Goal: Task Accomplishment & Management: Use online tool/utility

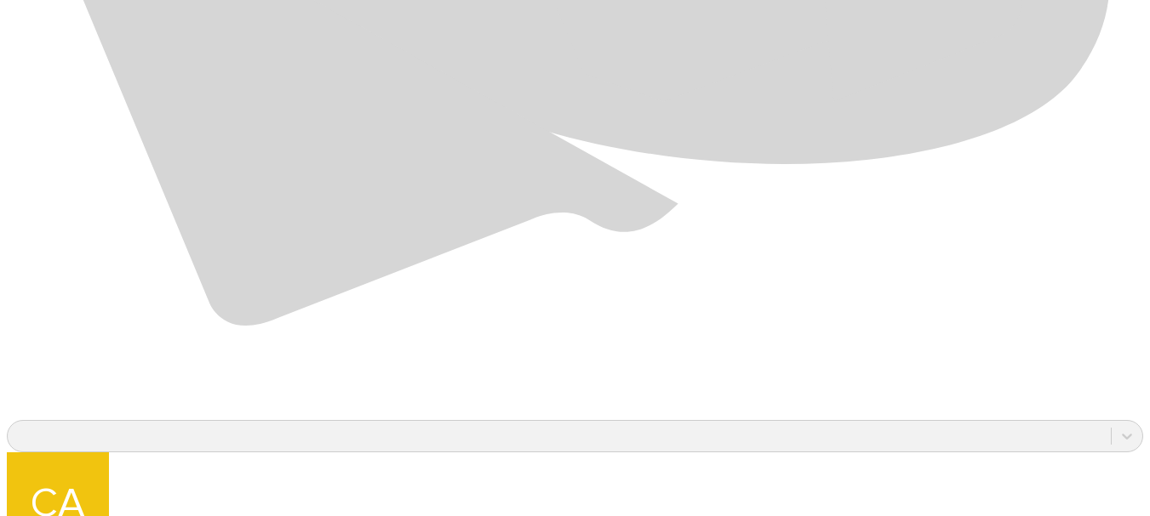
scroll to position [1275, 0]
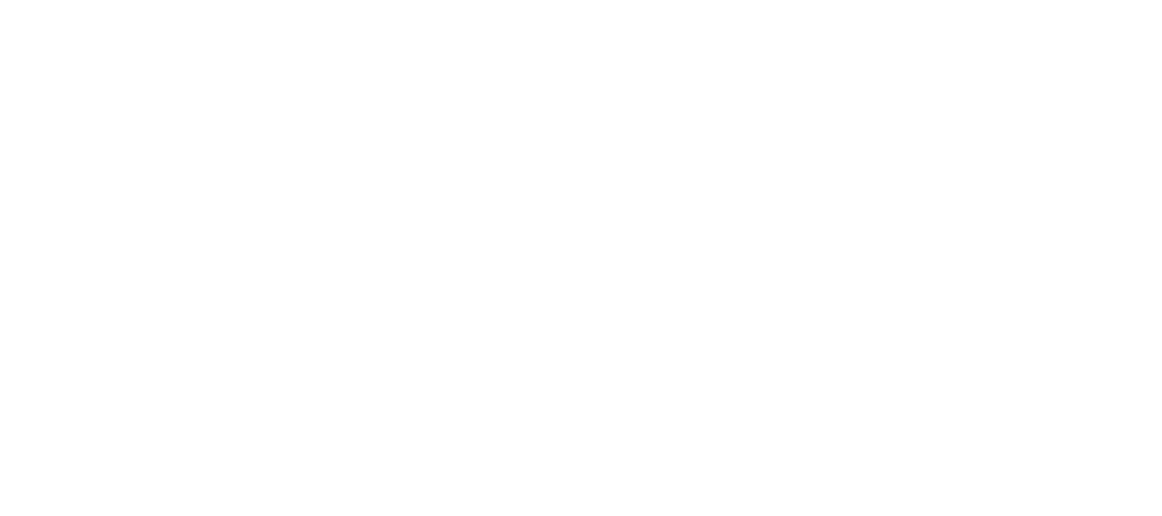
type input "[PERSON_NAME] 2025"
